Goal: Transaction & Acquisition: Purchase product/service

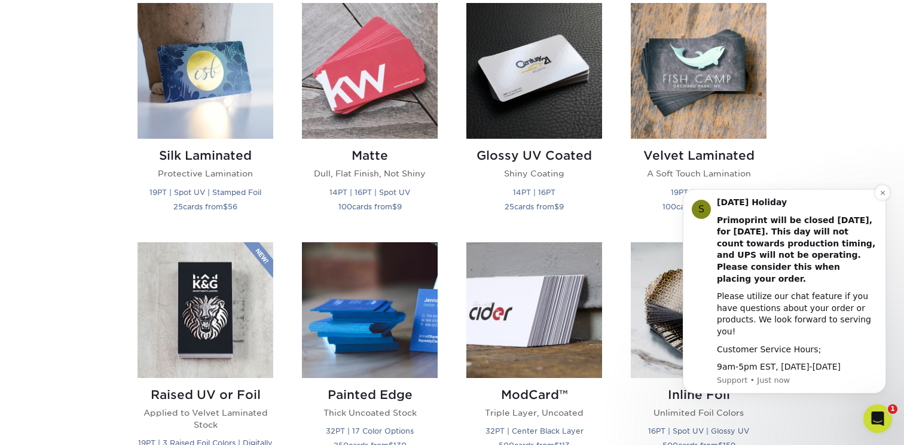
scroll to position [604, 0]
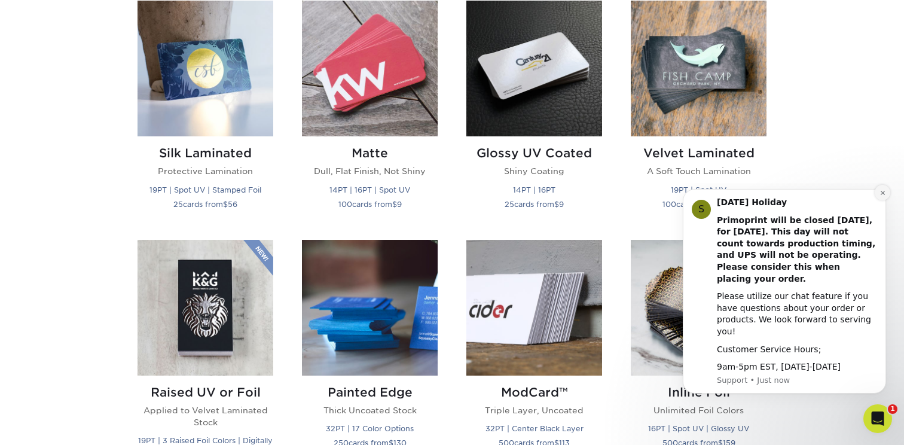
click at [885, 196] on icon "Dismiss notification" at bounding box center [882, 192] width 7 height 7
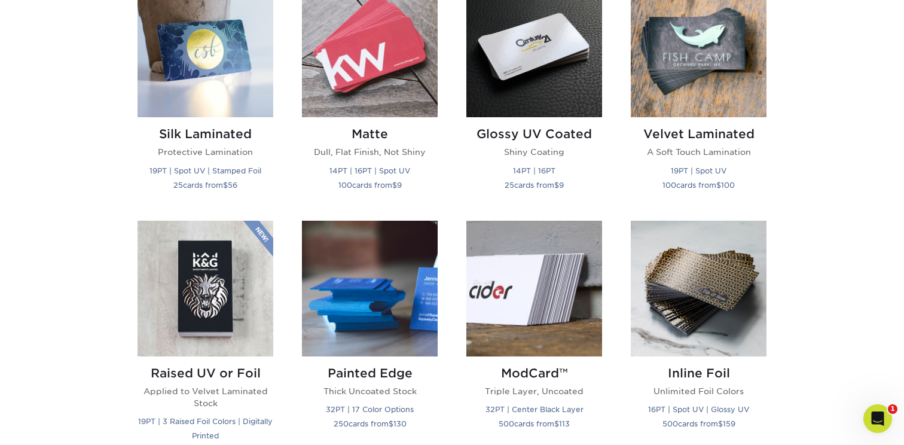
scroll to position [621, 0]
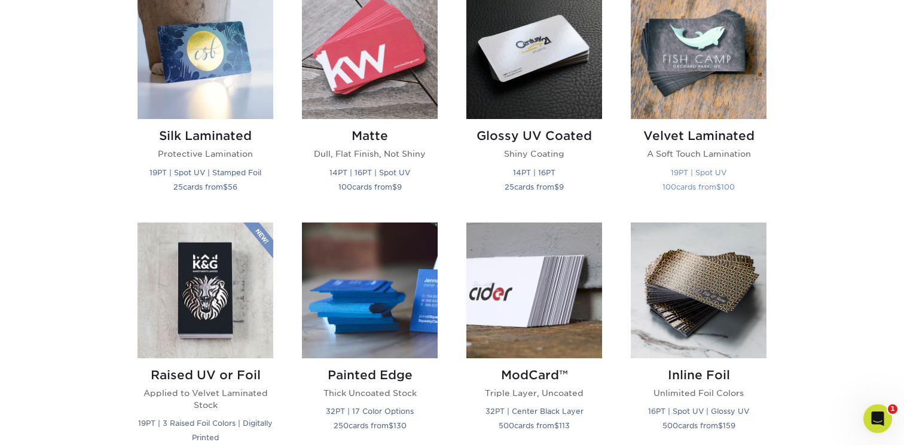
click at [696, 132] on h2 "Velvet Laminated" at bounding box center [699, 136] width 136 height 14
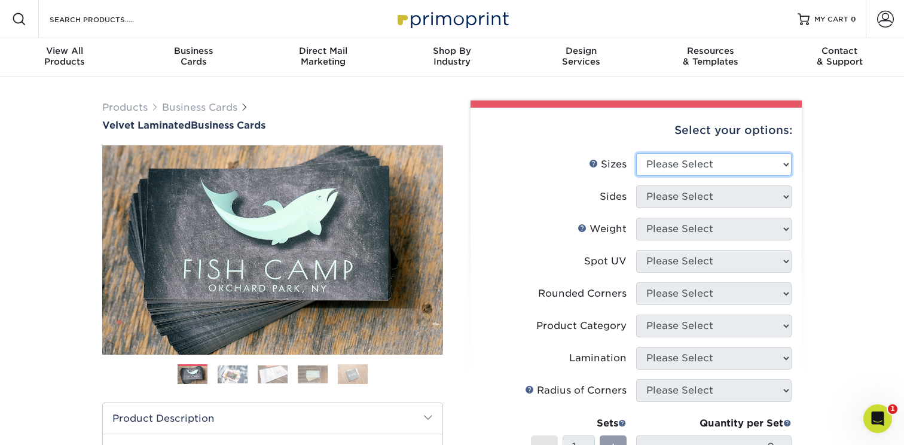
click at [738, 160] on select "Please Select 1.5" x 3.5" - Mini 1.75" x 3.5" - Mini 2" x 2" - Square 2" x 3" -…" at bounding box center [713, 164] width 155 height 23
select select "2.00x3.50"
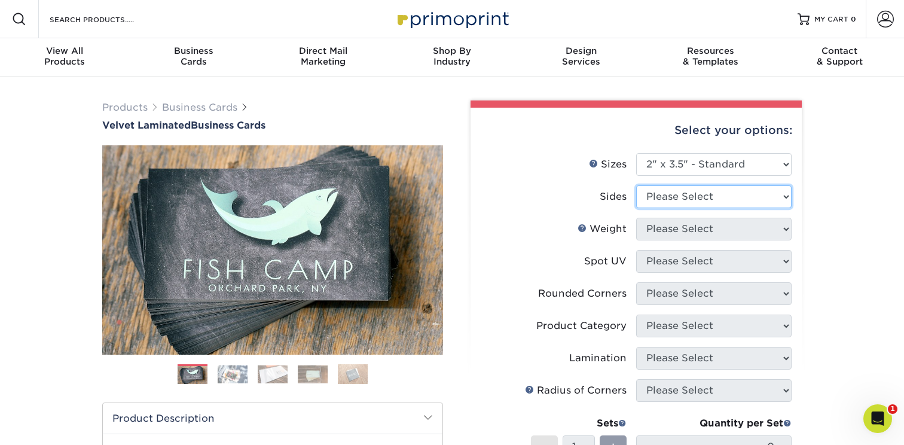
click at [677, 196] on select "Please Select Print Both Sides Print Front Only" at bounding box center [713, 196] width 155 height 23
select select "13abbda7-1d64-4f25-8bb2-c179b224825d"
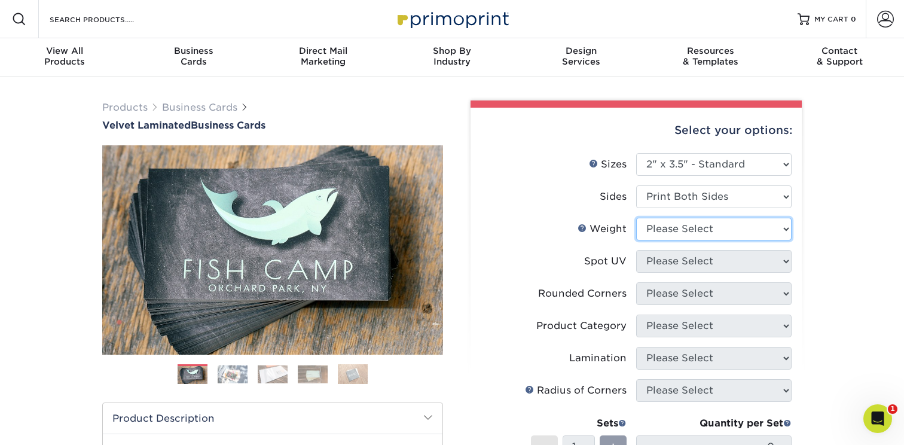
click at [704, 227] on select "Please Select 16PT" at bounding box center [713, 229] width 155 height 23
select select "16PT"
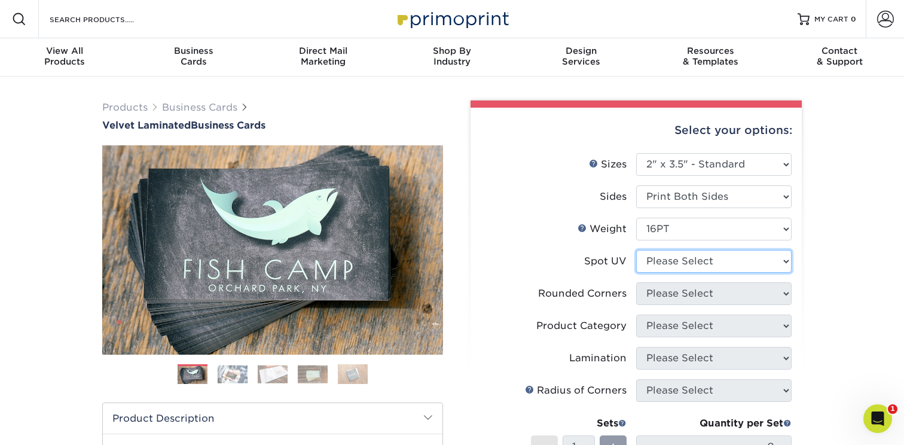
click at [677, 255] on select "Please Select No Spot UV Front and Back (Both Sides) Front Only Back Only" at bounding box center [713, 261] width 155 height 23
select select "0"
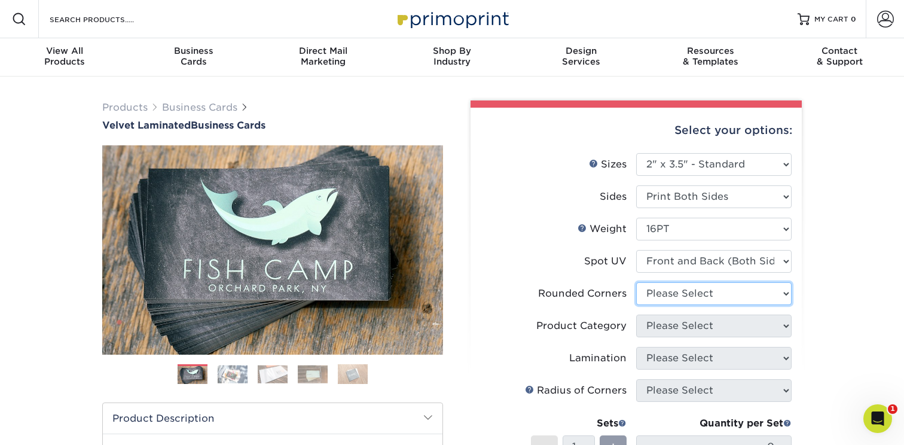
click at [689, 291] on select "Please Select Yes - Round 2 Corners Yes - Round 4 Corners No" at bounding box center [713, 293] width 155 height 23
select select "7672df9e-0e0a-464d-8e1f-920c575e4da3"
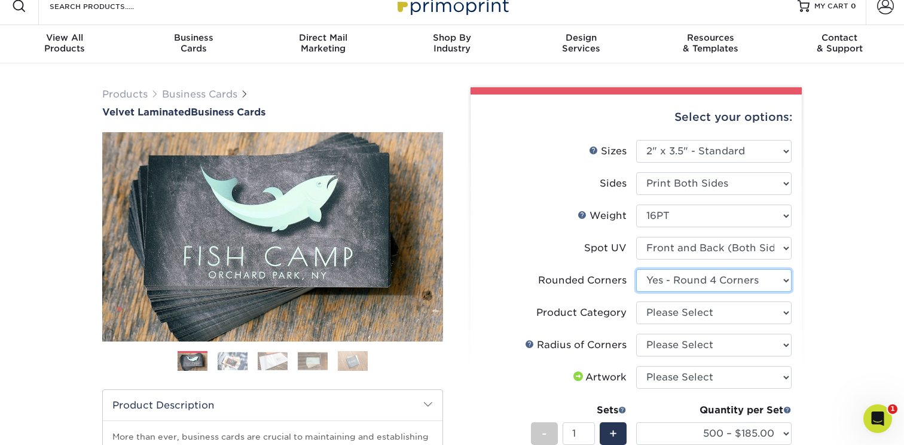
scroll to position [16, 0]
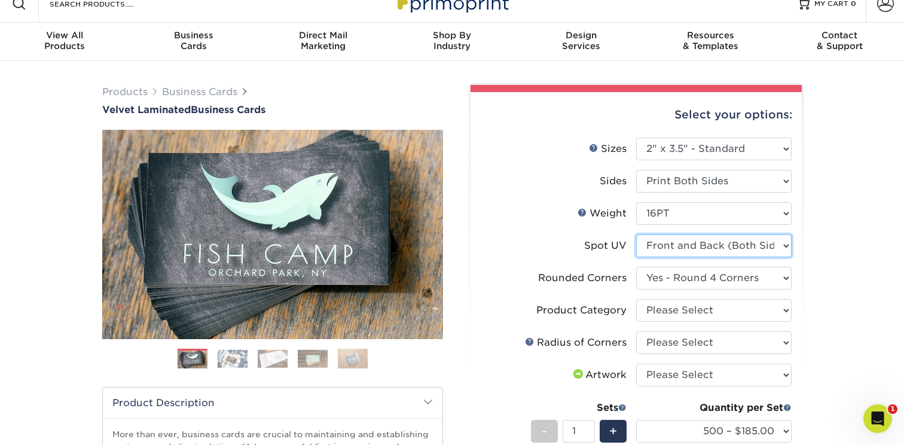
click at [771, 241] on select "Please Select No Spot UV Front and Back (Both Sides) Front Only Back Only" at bounding box center [713, 245] width 155 height 23
select select "1"
select select "-1"
select select
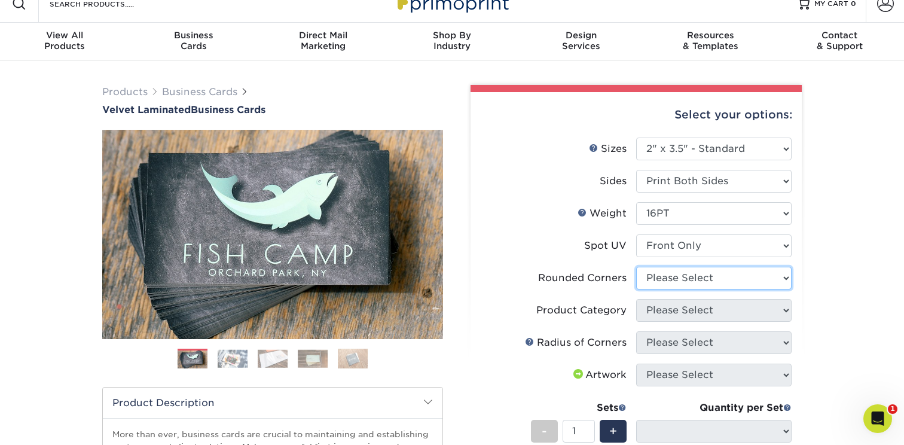
click at [719, 280] on select "Please Select Yes - Round 2 Corners Yes - Round 4 Corners No" at bounding box center [713, 278] width 155 height 23
select select "7672df9e-0e0a-464d-8e1f-920c575e4da3"
select select "-1"
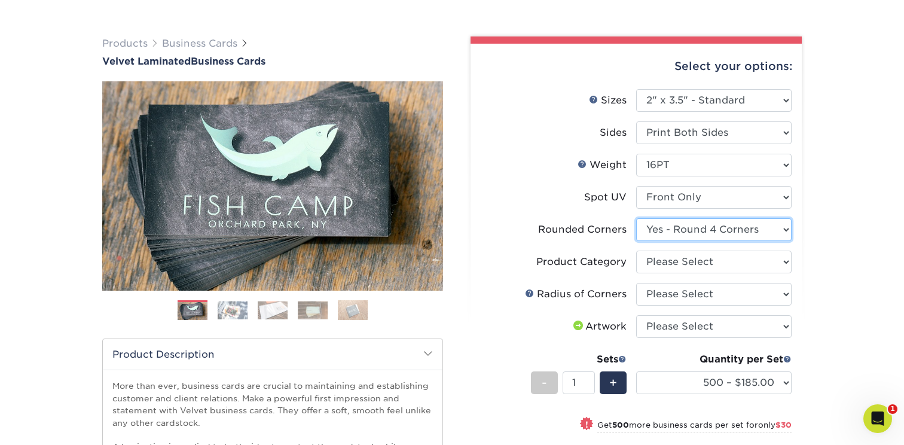
scroll to position [68, 0]
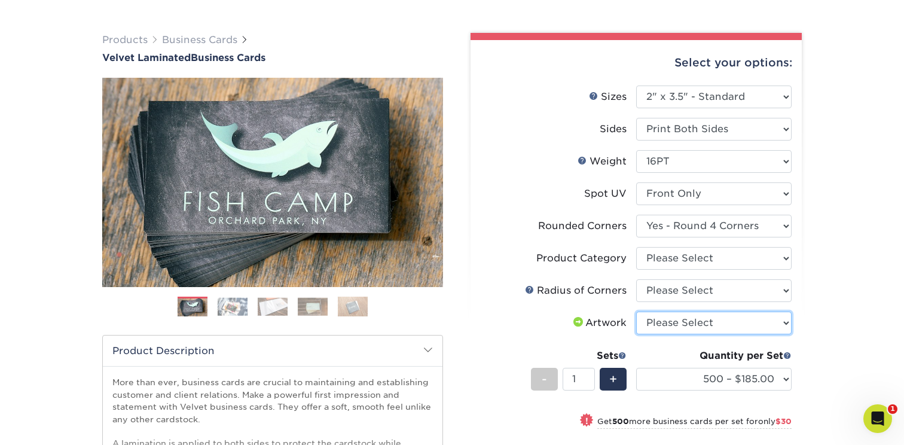
click at [701, 317] on select "Please Select I will upload files I need a design - $100" at bounding box center [713, 322] width 155 height 23
select select "upload"
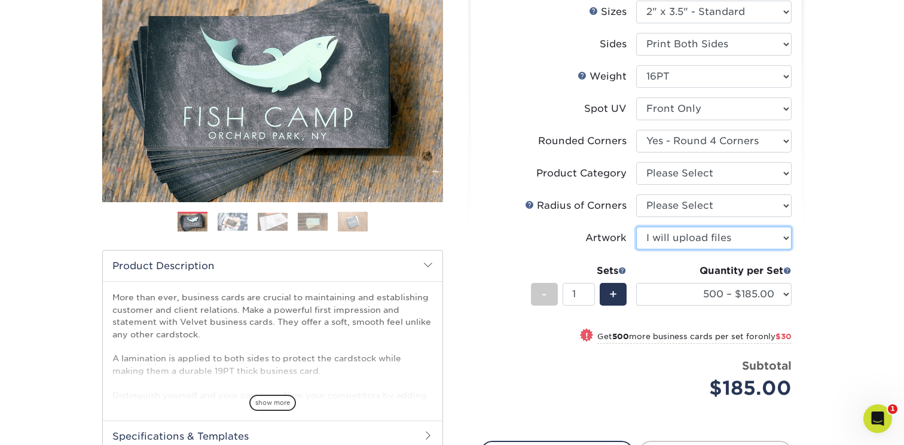
scroll to position [155, 0]
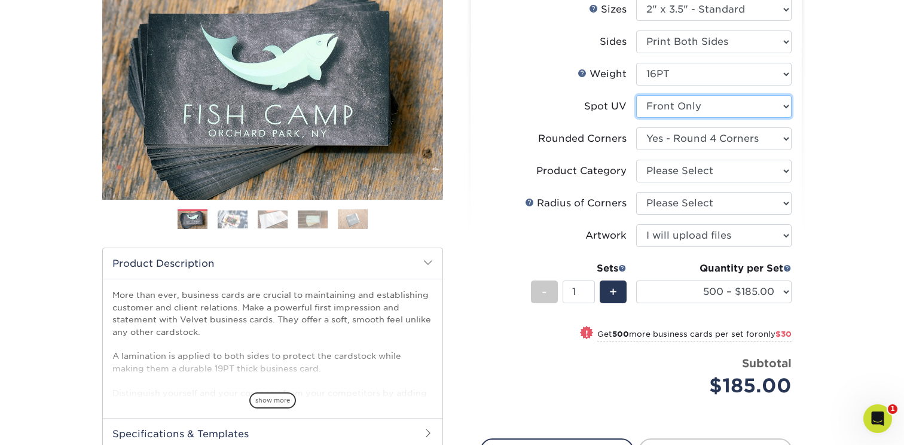
click at [691, 104] on select "Please Select No Spot UV Front and Back (Both Sides) Front Only Back Only" at bounding box center [713, 106] width 155 height 23
select select "3"
select select "-1"
select select
select select "-1"
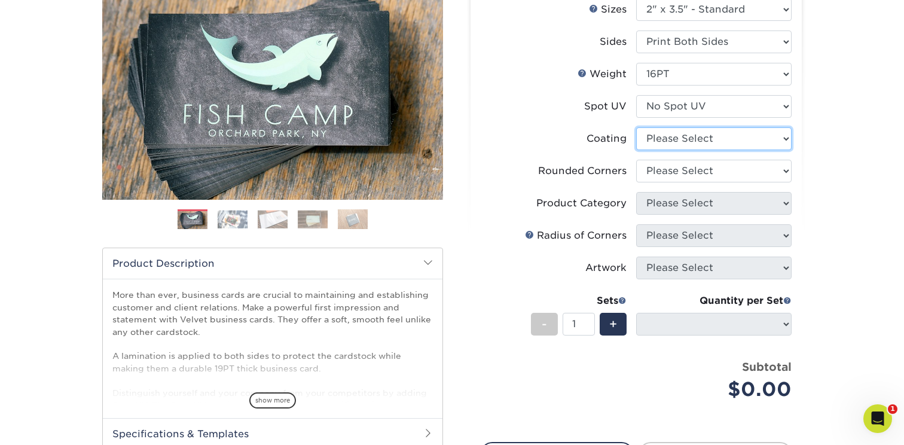
click at [669, 143] on select at bounding box center [713, 138] width 155 height 23
select select "3e7618de-abca-4bda-9f97-8b9129e913d8"
select select
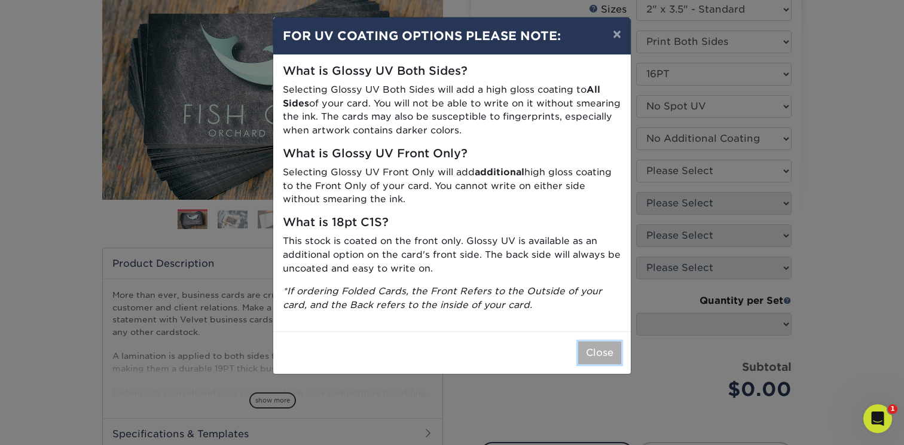
click at [594, 354] on button "Close" at bounding box center [599, 352] width 43 height 23
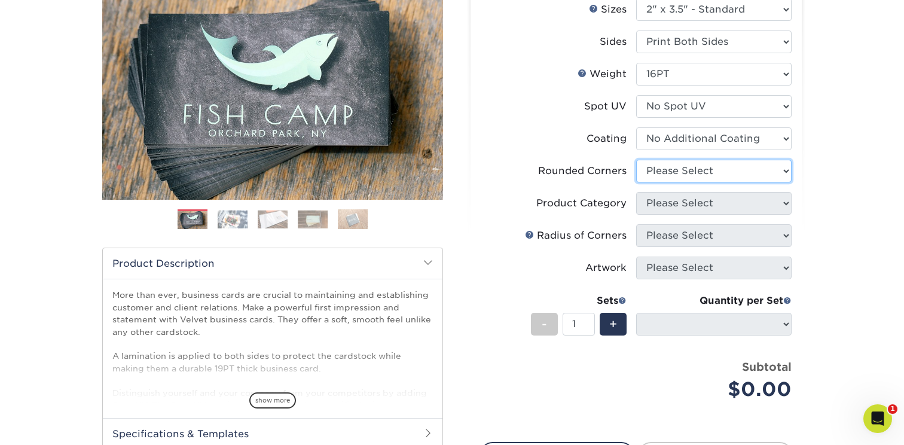
click at [654, 168] on select "Please Select Yes - Round 2 Corners Yes - Round 4 Corners No" at bounding box center [713, 171] width 155 height 23
select select "7672df9e-0e0a-464d-8e1f-920c575e4da3"
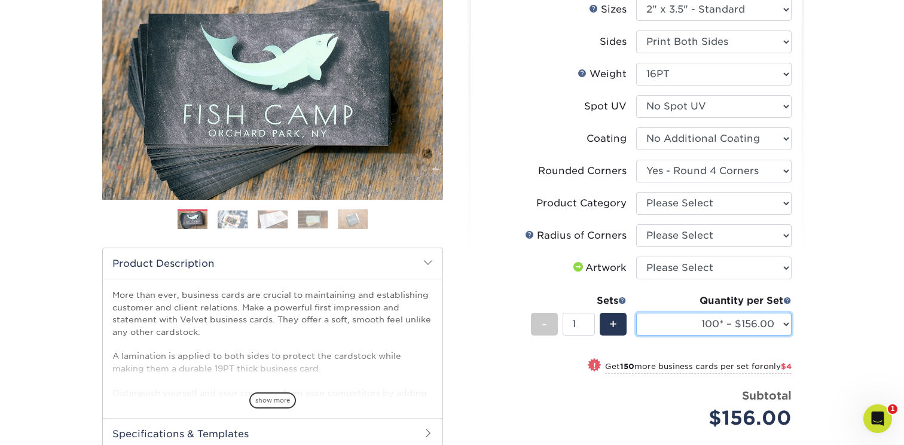
click at [704, 323] on select "100* – $156.00 250* – $160.00 500 – $164.00 1000 – $184.00 2500 – $435.00 5000 …" at bounding box center [713, 324] width 155 height 23
select select "500 – $164.00"
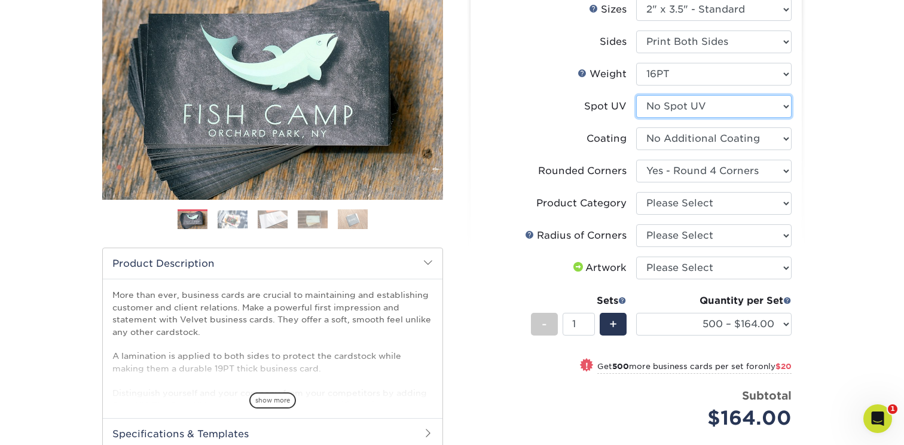
click at [680, 112] on select "Please Select No Spot UV Front and Back (Both Sides) Front Only Back Only" at bounding box center [713, 106] width 155 height 23
select select "1"
select select "-1"
select select
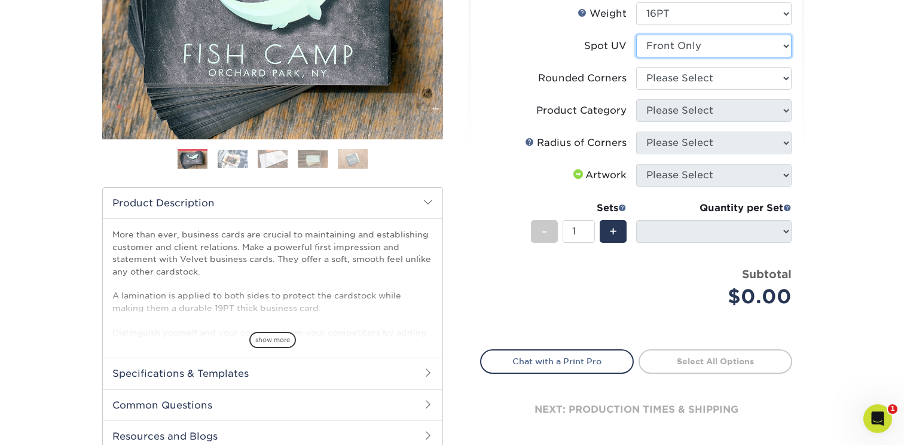
scroll to position [222, 0]
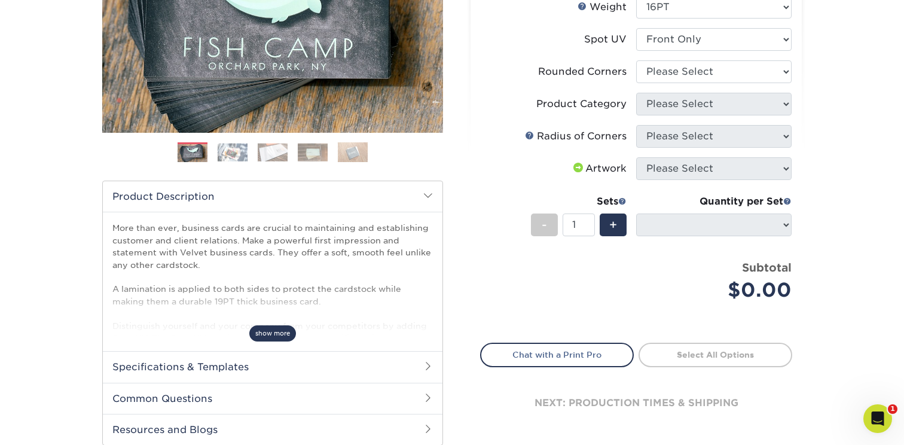
click at [277, 328] on span "show more" at bounding box center [272, 333] width 47 height 16
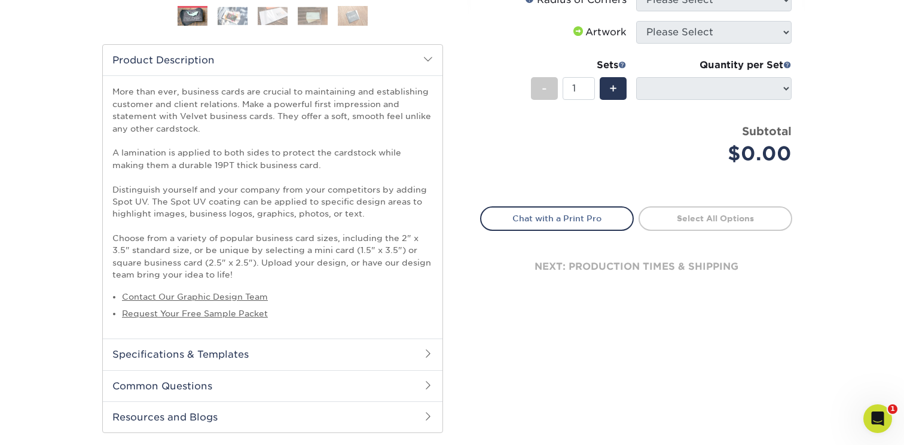
scroll to position [370, 0]
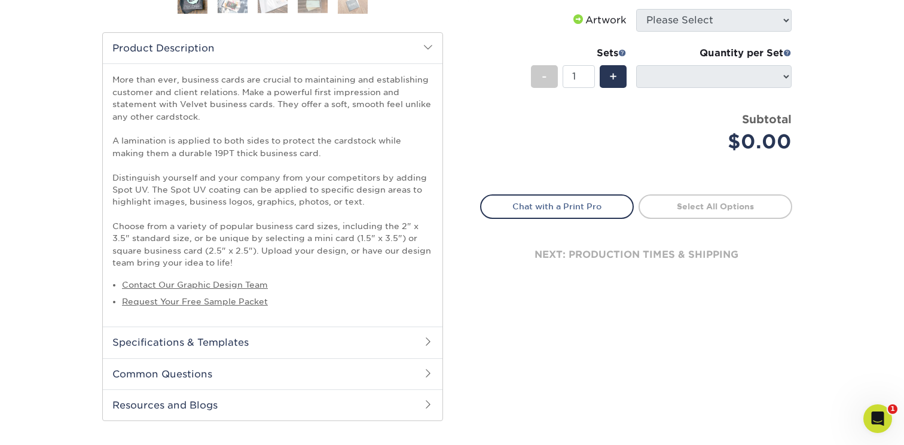
click at [340, 341] on h2 "Specifications & Templates" at bounding box center [273, 341] width 340 height 31
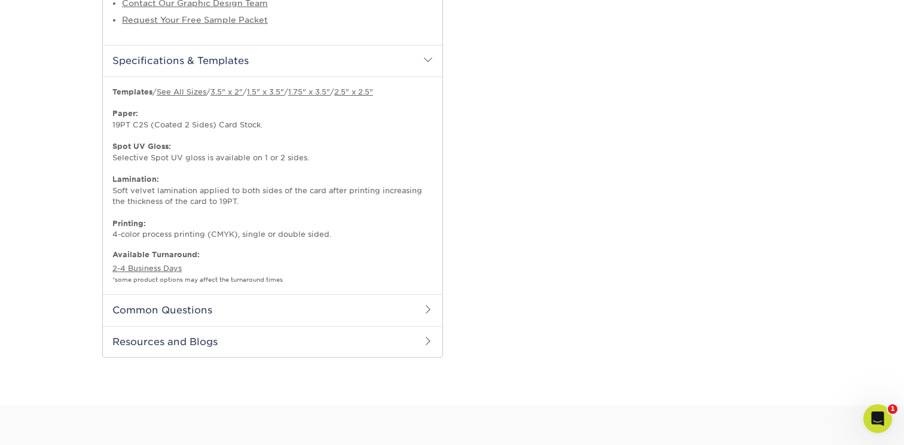
scroll to position [656, 0]
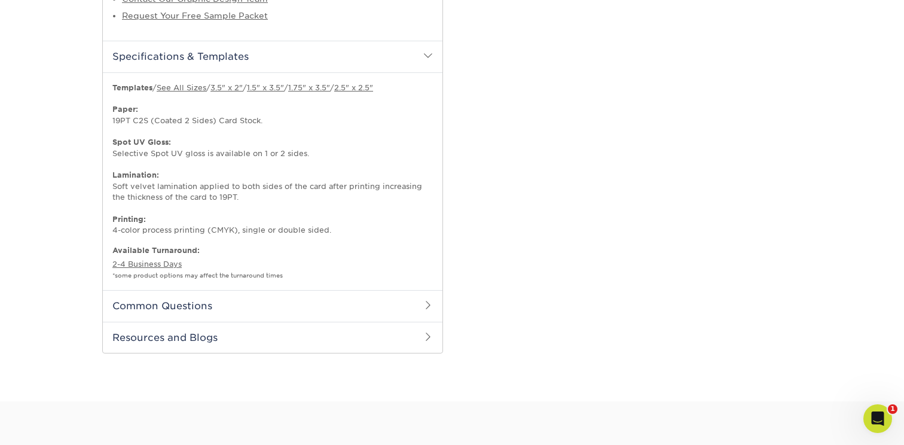
click at [258, 304] on h2 "Common Questions" at bounding box center [273, 305] width 340 height 31
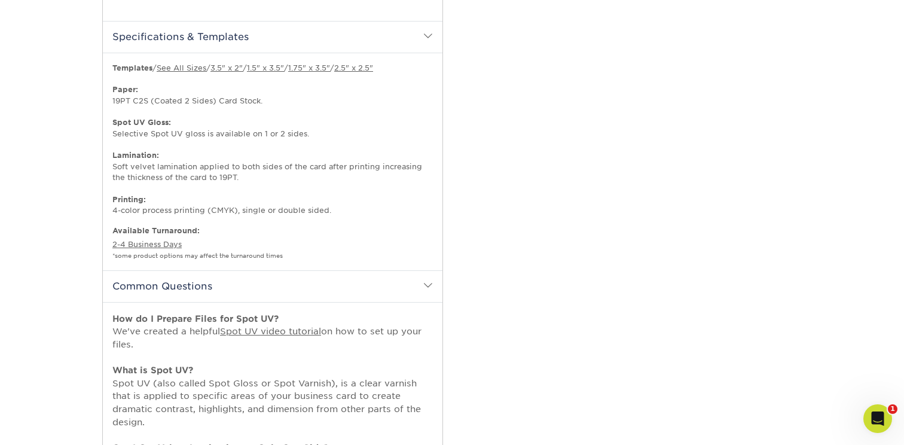
scroll to position [683, 0]
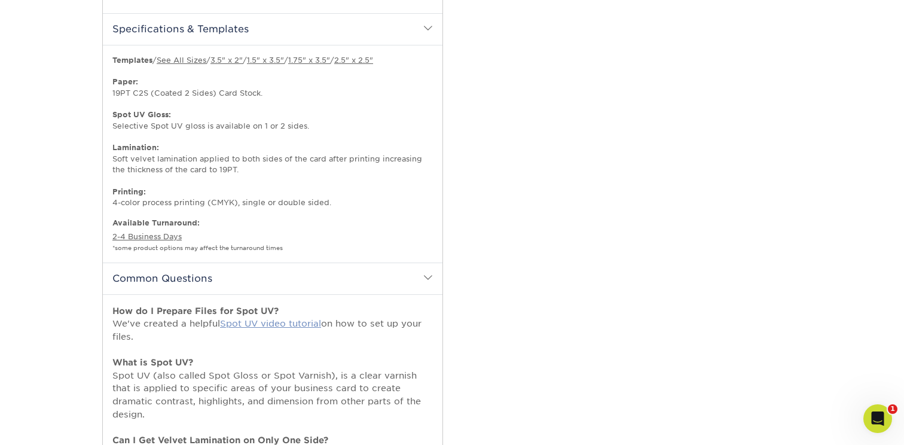
click at [244, 323] on link "Spot UV video tutorial" at bounding box center [270, 323] width 101 height 10
